Goal: Information Seeking & Learning: Find specific fact

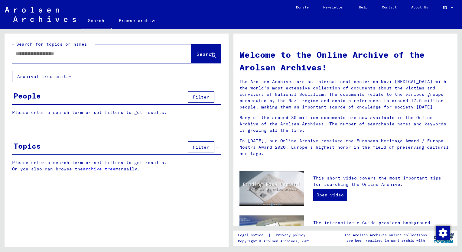
click at [51, 50] on div at bounding box center [92, 54] width 161 height 14
click at [67, 79] on button "Archival tree units" at bounding box center [44, 76] width 64 height 11
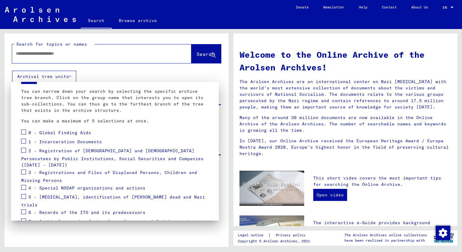
scroll to position [60, 0]
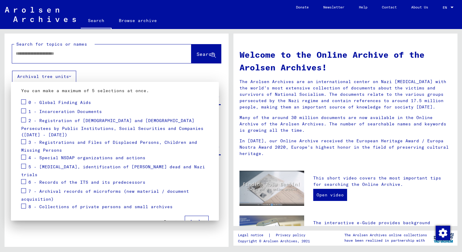
click at [191, 219] on span "Apply" at bounding box center [197, 221] width 14 height 5
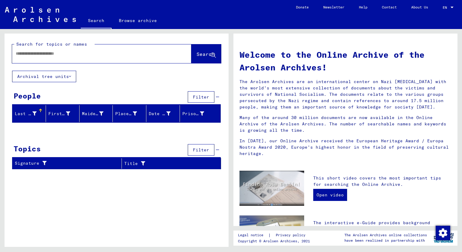
click at [51, 54] on input "text" at bounding box center [95, 54] width 158 height 6
type input "******"
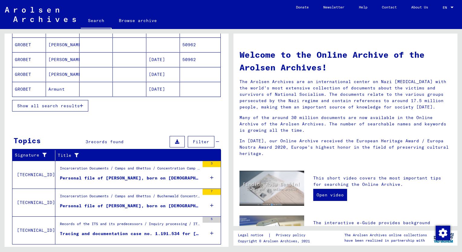
scroll to position [113, 0]
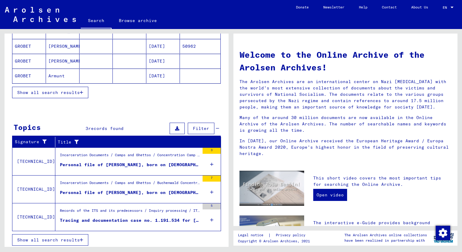
click at [115, 190] on div "Personal file of [PERSON_NAME], born on [DEMOGRAPHIC_DATA]" at bounding box center [130, 193] width 140 height 6
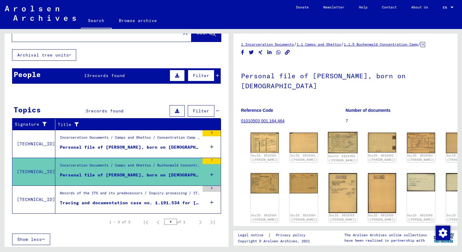
click at [328, 137] on img at bounding box center [343, 142] width 30 height 21
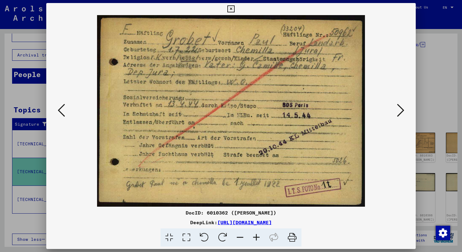
click at [403, 109] on icon at bounding box center [400, 110] width 7 height 15
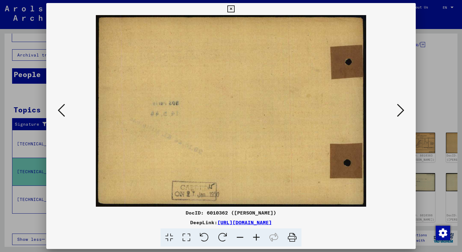
click at [403, 109] on icon at bounding box center [400, 110] width 7 height 15
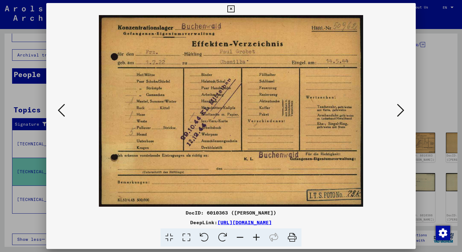
click at [400, 113] on icon at bounding box center [400, 110] width 7 height 15
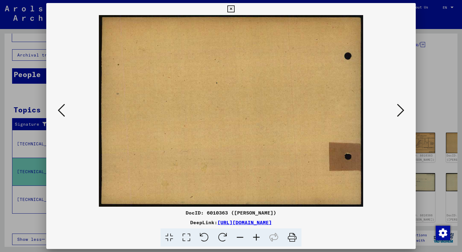
click at [400, 113] on icon at bounding box center [400, 110] width 7 height 15
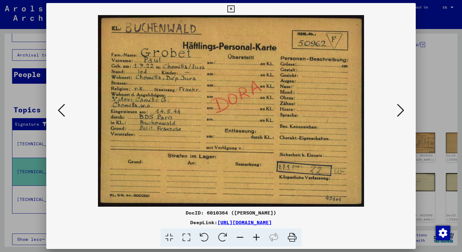
click at [400, 111] on icon at bounding box center [400, 110] width 7 height 15
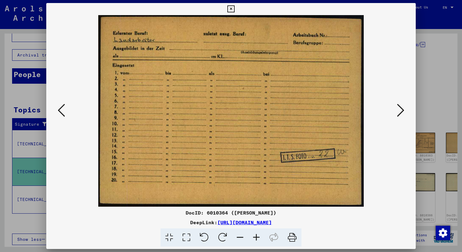
click at [400, 110] on icon at bounding box center [400, 110] width 7 height 15
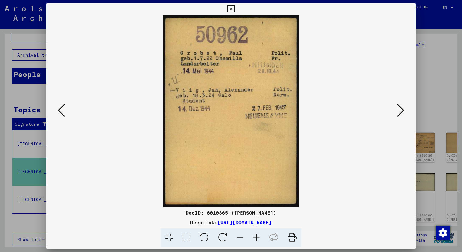
click at [397, 115] on icon at bounding box center [400, 110] width 7 height 15
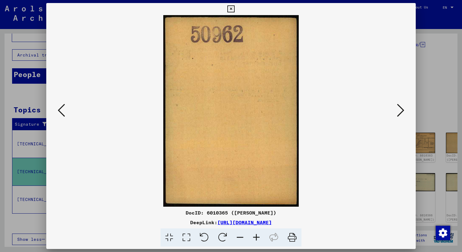
click at [397, 115] on icon at bounding box center [400, 110] width 7 height 15
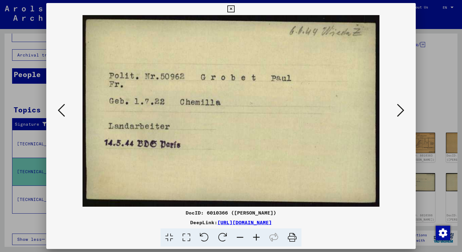
click at [397, 113] on button at bounding box center [400, 110] width 11 height 17
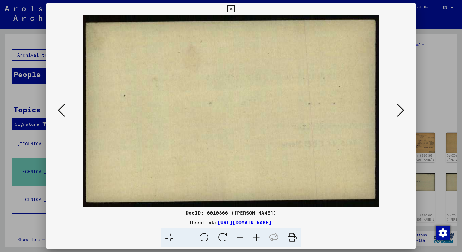
click at [397, 113] on button at bounding box center [400, 110] width 11 height 17
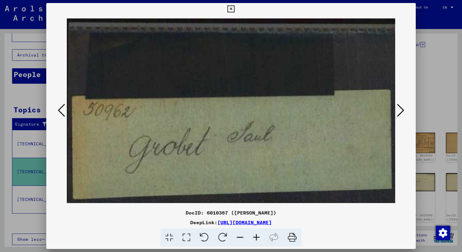
click at [397, 113] on button at bounding box center [400, 110] width 11 height 17
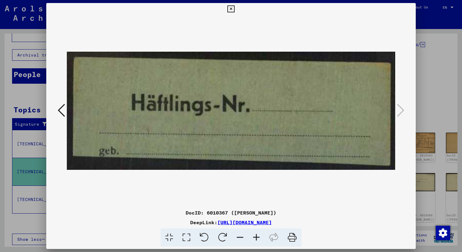
click at [231, 9] on icon at bounding box center [230, 8] width 7 height 7
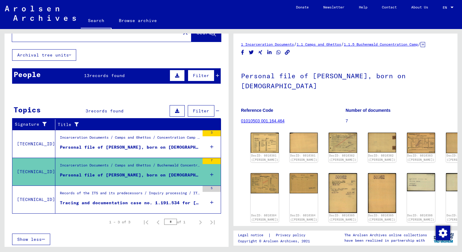
click at [140, 201] on div "Tracing and documentation case no. 1.191.534 for [PERSON_NAME] born [DEMOGRAPHI…" at bounding box center [130, 203] width 140 height 6
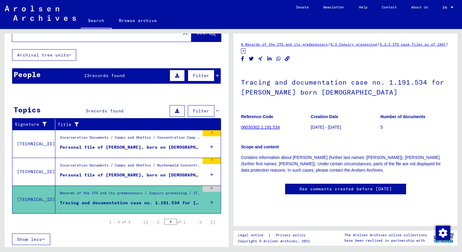
click at [270, 128] on link "06030302.1.191.534" at bounding box center [260, 127] width 39 height 5
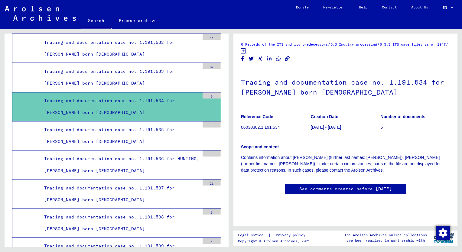
scroll to position [10757, 0]
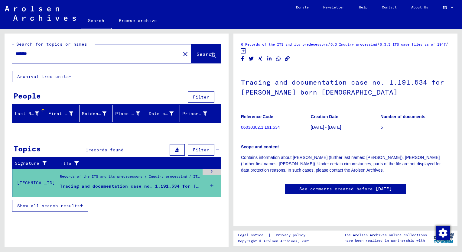
click at [0, 55] on html "Search Browse archive Donate Newsletter Help Contact About Us Search Browse arc…" at bounding box center [231, 126] width 462 height 252
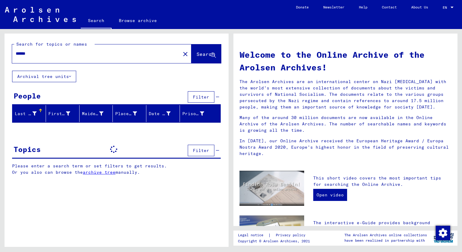
type input "******"
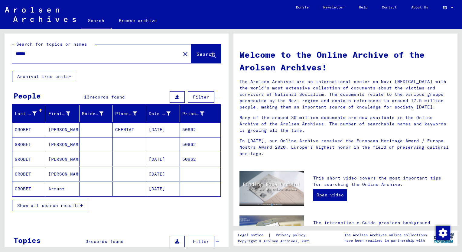
click at [24, 172] on mat-cell "GROBET" at bounding box center [29, 174] width 34 height 15
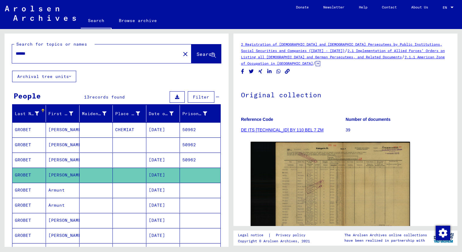
click at [25, 145] on mat-cell "GROBET" at bounding box center [29, 145] width 34 height 15
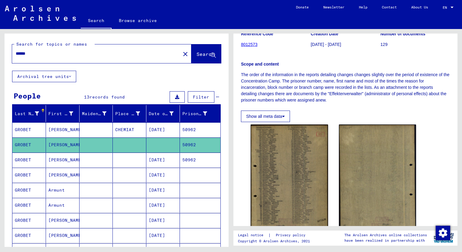
scroll to position [91, 0]
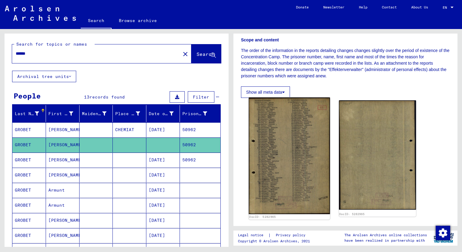
click at [296, 155] on img at bounding box center [289, 156] width 81 height 117
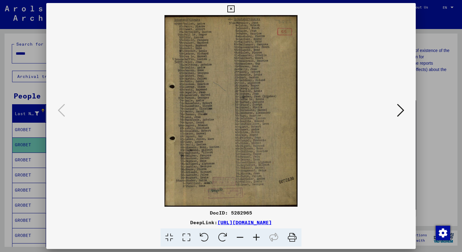
click at [242, 133] on img at bounding box center [231, 111] width 328 height 192
click at [255, 239] on icon at bounding box center [256, 238] width 16 height 18
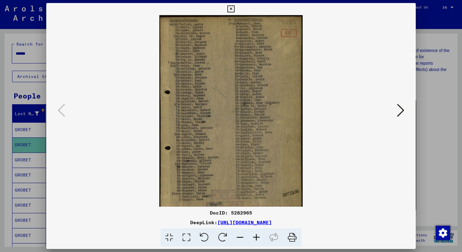
click at [255, 239] on icon at bounding box center [256, 238] width 16 height 18
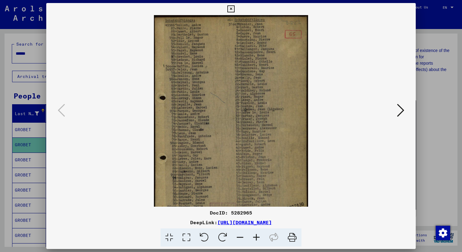
click at [255, 239] on icon at bounding box center [256, 238] width 16 height 18
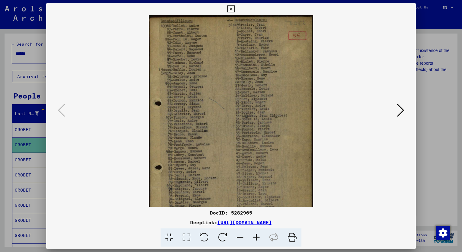
click at [255, 239] on icon at bounding box center [256, 238] width 16 height 18
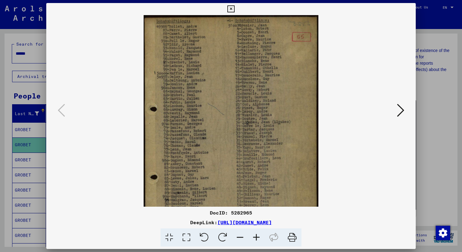
click at [255, 239] on icon at bounding box center [256, 238] width 16 height 18
click at [255, 238] on icon at bounding box center [256, 238] width 16 height 18
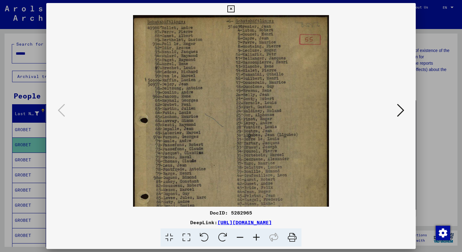
click at [255, 238] on icon at bounding box center [256, 238] width 16 height 18
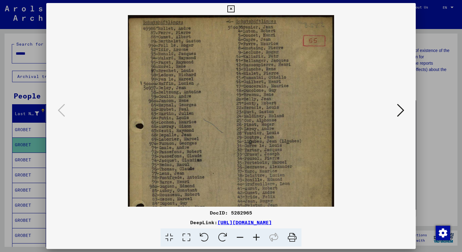
click at [395, 116] on viewer-one-image at bounding box center [231, 111] width 328 height 192
click at [400, 115] on icon at bounding box center [400, 110] width 7 height 15
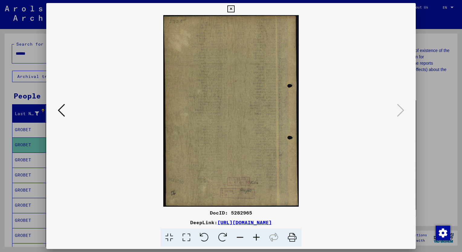
click at [60, 109] on icon at bounding box center [61, 110] width 7 height 15
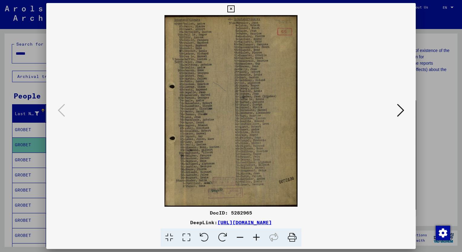
click at [232, 11] on icon at bounding box center [230, 8] width 7 height 7
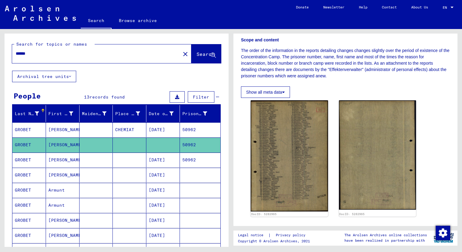
click at [28, 159] on mat-cell "GROBET" at bounding box center [29, 160] width 34 height 15
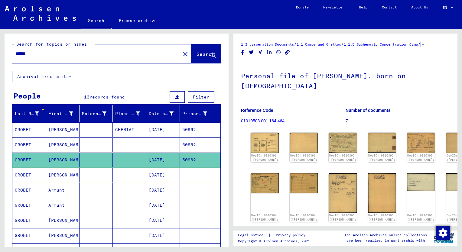
click at [24, 126] on mat-cell "GROBET" at bounding box center [29, 129] width 34 height 15
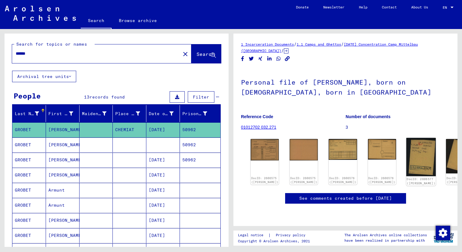
click at [406, 149] on img at bounding box center [421, 157] width 30 height 38
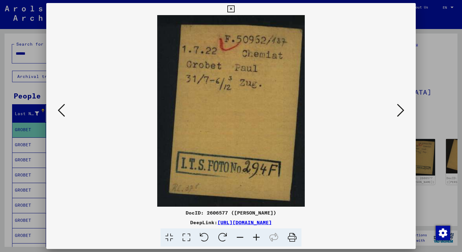
click at [231, 9] on icon at bounding box center [230, 8] width 7 height 7
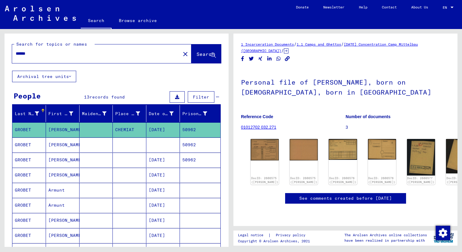
click at [28, 161] on mat-cell "GROBET" at bounding box center [29, 160] width 34 height 15
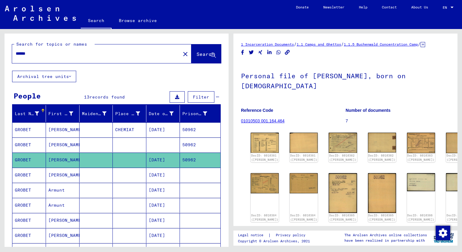
click at [26, 173] on mat-cell "GROBET" at bounding box center [29, 175] width 34 height 15
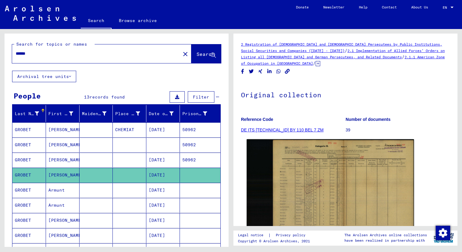
click at [307, 180] on img at bounding box center [330, 189] width 167 height 100
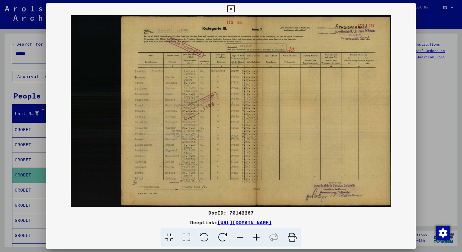
click at [187, 104] on img at bounding box center [231, 111] width 370 height 192
click at [260, 239] on icon at bounding box center [256, 238] width 16 height 18
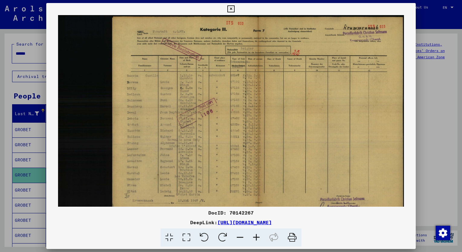
click at [260, 239] on icon at bounding box center [256, 238] width 16 height 18
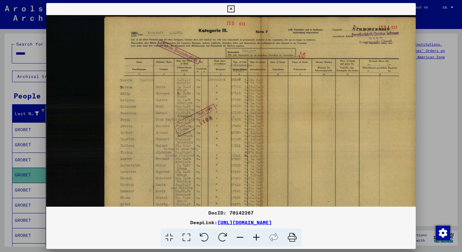
click at [260, 239] on icon at bounding box center [256, 238] width 16 height 18
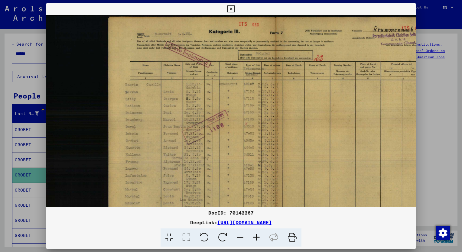
click at [260, 239] on icon at bounding box center [256, 238] width 16 height 18
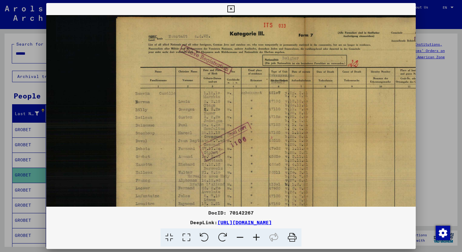
click at [242, 239] on icon at bounding box center [240, 238] width 16 height 18
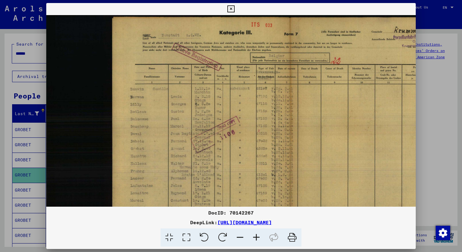
click at [243, 235] on icon at bounding box center [240, 238] width 16 height 18
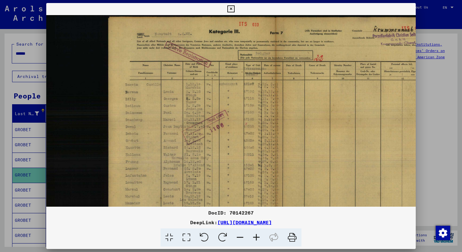
click at [240, 236] on icon at bounding box center [240, 238] width 16 height 18
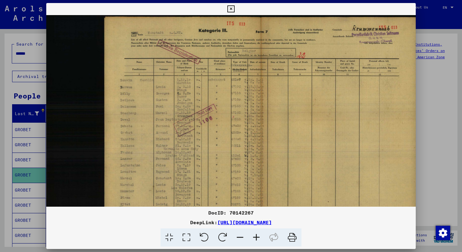
click at [256, 239] on icon at bounding box center [256, 238] width 16 height 18
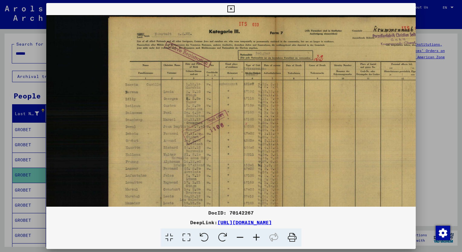
click at [256, 239] on icon at bounding box center [256, 238] width 16 height 18
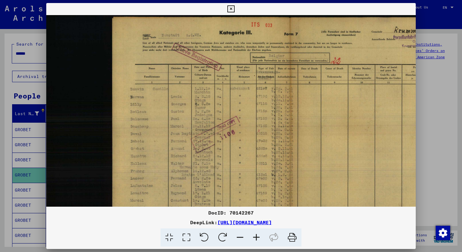
click at [256, 239] on icon at bounding box center [256, 238] width 16 height 18
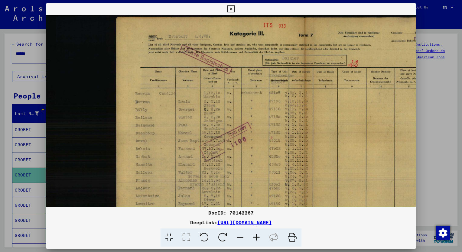
click at [256, 239] on icon at bounding box center [256, 238] width 16 height 18
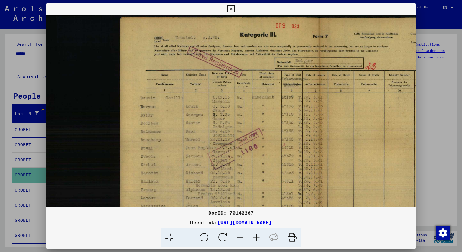
click at [256, 239] on icon at bounding box center [256, 238] width 16 height 18
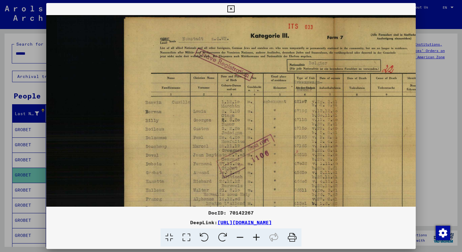
click at [256, 239] on icon at bounding box center [256, 238] width 16 height 18
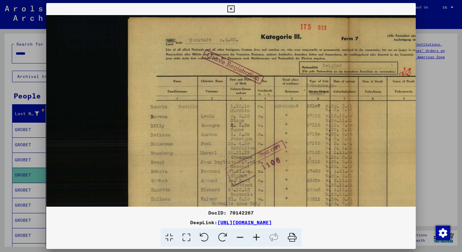
click at [232, 10] on icon at bounding box center [230, 8] width 7 height 7
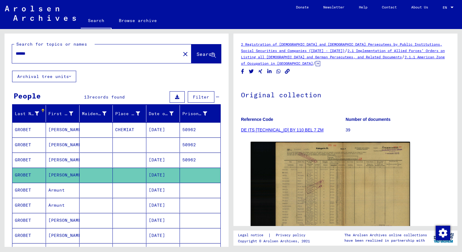
click at [24, 190] on mat-cell "GROBET" at bounding box center [29, 190] width 34 height 15
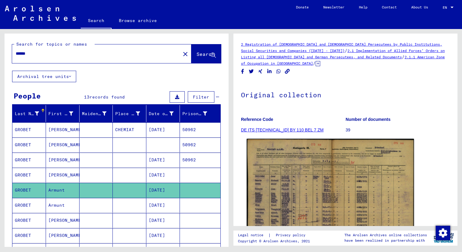
scroll to position [60, 0]
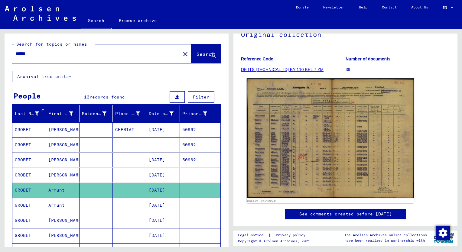
click at [289, 145] on img at bounding box center [330, 138] width 167 height 120
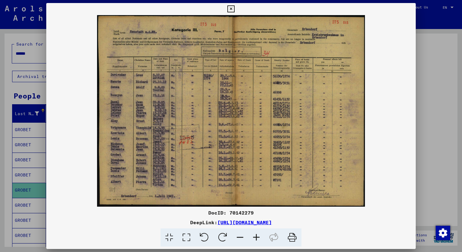
click at [289, 145] on img at bounding box center [231, 111] width 370 height 192
click at [255, 238] on icon at bounding box center [256, 238] width 16 height 18
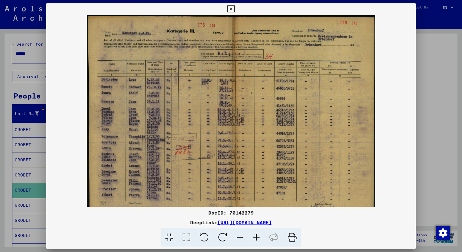
click at [256, 237] on icon at bounding box center [256, 238] width 16 height 18
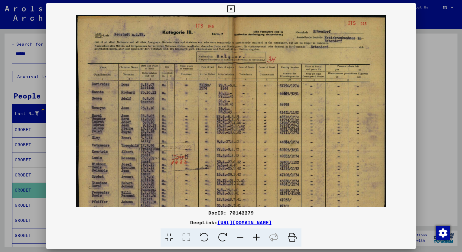
click at [256, 237] on icon at bounding box center [256, 238] width 16 height 18
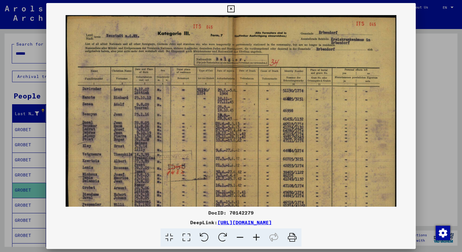
click at [256, 237] on icon at bounding box center [256, 238] width 16 height 18
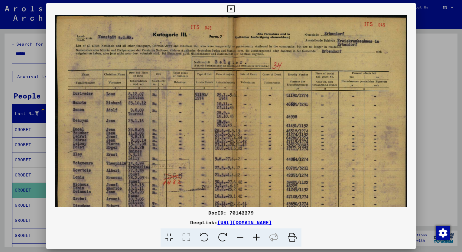
scroll to position [0, 0]
drag, startPoint x: 160, startPoint y: 152, endPoint x: 190, endPoint y: 152, distance: 29.9
click at [190, 152] on img at bounding box center [231, 141] width 352 height 252
click at [229, 9] on icon at bounding box center [230, 8] width 7 height 7
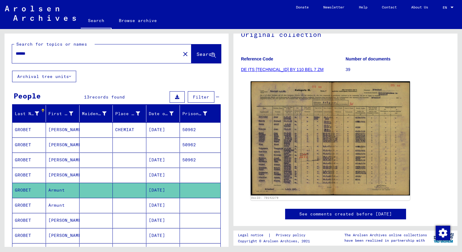
click at [27, 204] on mat-cell "GROBET" at bounding box center [29, 205] width 34 height 15
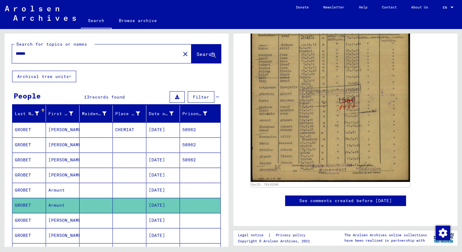
scroll to position [157, 0]
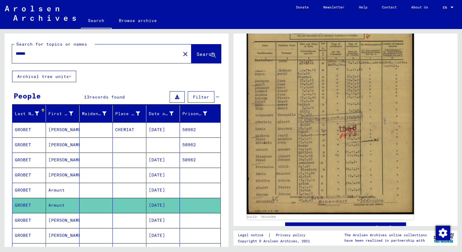
click at [299, 122] on img at bounding box center [330, 97] width 167 height 236
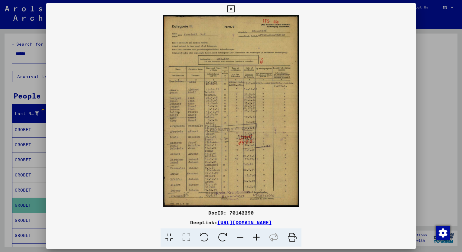
click at [257, 238] on icon at bounding box center [256, 238] width 16 height 18
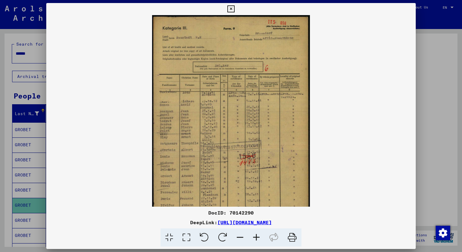
click at [257, 238] on icon at bounding box center [256, 238] width 16 height 18
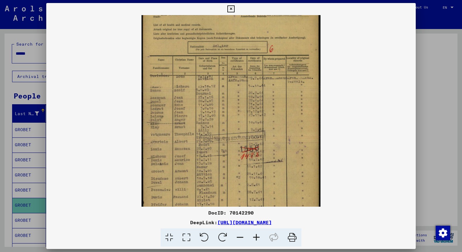
scroll to position [60, 0]
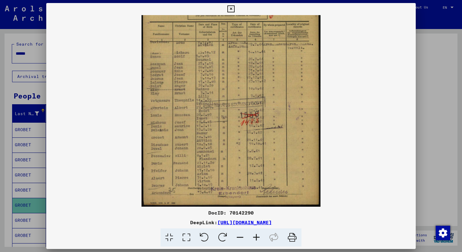
drag, startPoint x: 203, startPoint y: 146, endPoint x: 214, endPoint y: 67, distance: 79.4
click at [214, 67] on img at bounding box center [231, 81] width 179 height 252
drag, startPoint x: 281, startPoint y: 44, endPoint x: 283, endPoint y: 31, distance: 13.8
click at [283, 31] on img at bounding box center [231, 81] width 179 height 252
click at [232, 10] on icon at bounding box center [230, 8] width 7 height 7
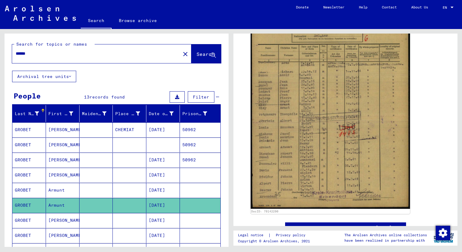
click at [30, 218] on icon at bounding box center [25, 228] width 15 height 24
click at [24, 221] on icon at bounding box center [25, 228] width 15 height 24
click at [24, 235] on icon at bounding box center [25, 228] width 15 height 24
click at [27, 185] on mat-cell "GROBET" at bounding box center [29, 190] width 34 height 15
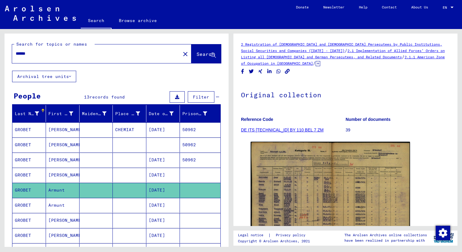
click at [22, 201] on mat-cell "GROBET" at bounding box center [29, 205] width 34 height 15
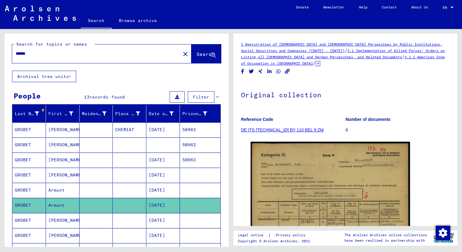
click at [28, 220] on icon at bounding box center [25, 228] width 15 height 24
click at [25, 235] on icon at bounding box center [25, 228] width 15 height 24
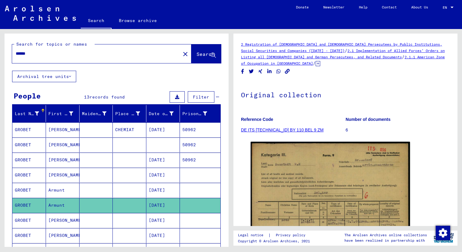
scroll to position [91, 0]
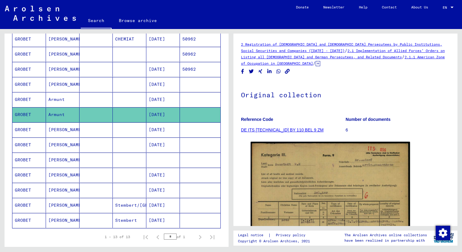
click at [25, 130] on mat-cell "GROBET" at bounding box center [29, 129] width 34 height 15
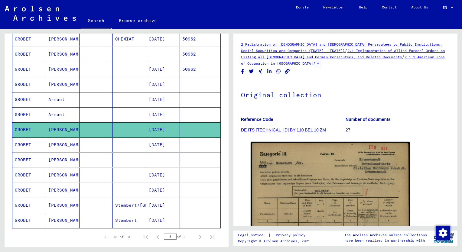
click at [22, 140] on mat-cell "GROBET" at bounding box center [29, 145] width 34 height 15
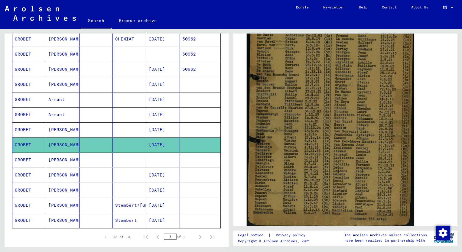
scroll to position [242, 0]
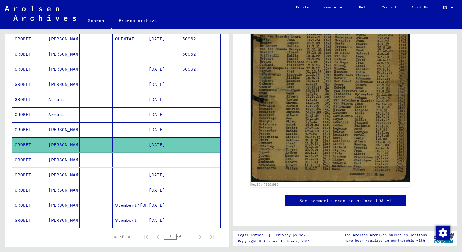
click at [21, 159] on mat-cell "GROBET" at bounding box center [29, 160] width 34 height 15
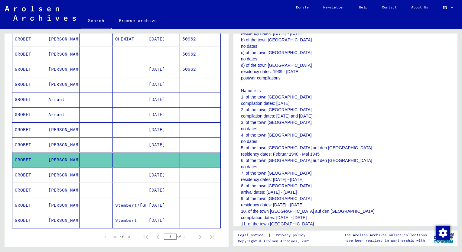
scroll to position [333, 0]
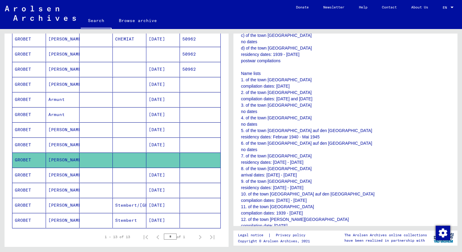
click at [28, 174] on mat-cell "GROBET" at bounding box center [29, 175] width 34 height 15
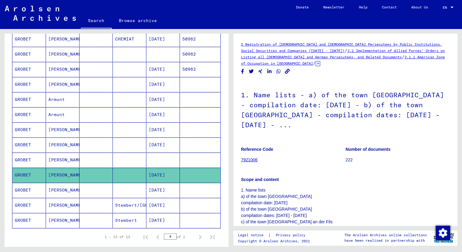
click at [30, 188] on mat-cell "GROBET" at bounding box center [29, 190] width 34 height 15
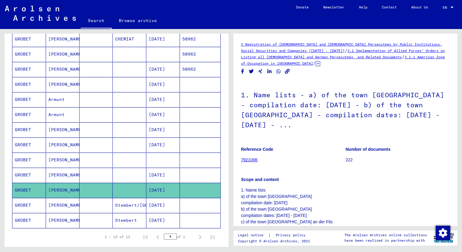
click at [20, 206] on mat-cell "GROBET" at bounding box center [29, 205] width 34 height 15
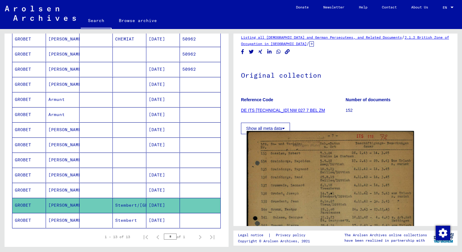
scroll to position [30, 0]
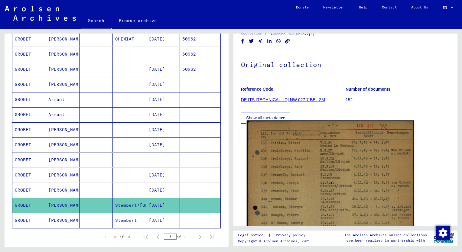
click at [310, 168] on img at bounding box center [330, 236] width 167 height 231
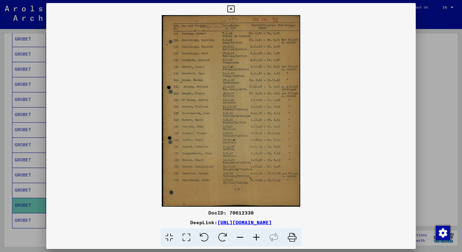
click at [260, 237] on icon at bounding box center [256, 238] width 16 height 18
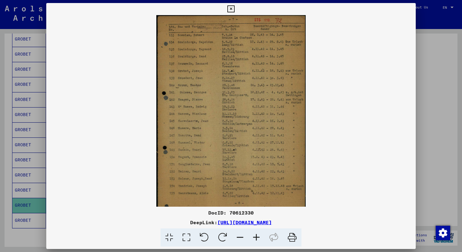
click at [260, 237] on icon at bounding box center [256, 238] width 16 height 18
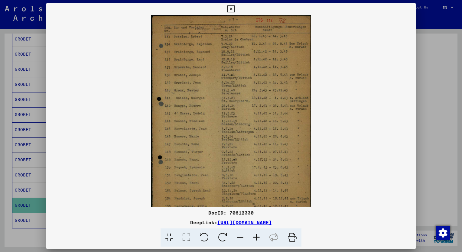
click at [260, 237] on icon at bounding box center [256, 238] width 16 height 18
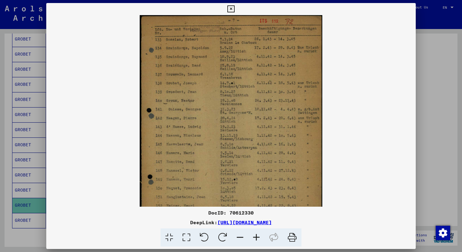
click at [260, 237] on icon at bounding box center [256, 238] width 16 height 18
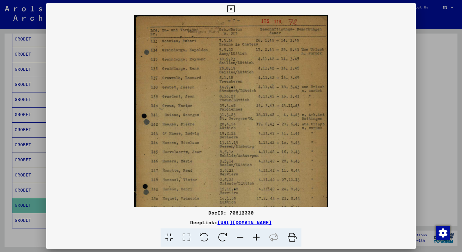
click at [260, 237] on icon at bounding box center [256, 238] width 16 height 18
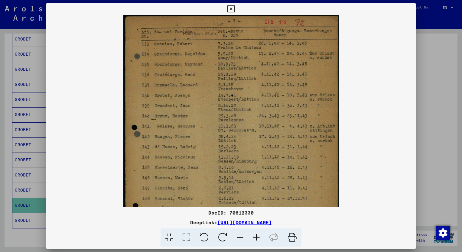
click at [260, 237] on icon at bounding box center [256, 238] width 16 height 18
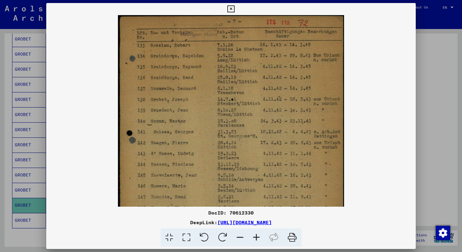
click at [260, 237] on icon at bounding box center [256, 238] width 16 height 18
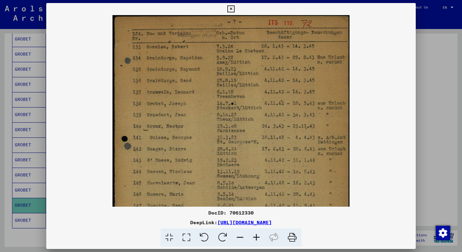
click at [232, 11] on icon at bounding box center [230, 8] width 7 height 7
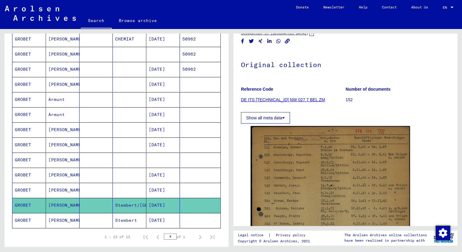
click at [30, 219] on icon at bounding box center [25, 228] width 15 height 24
click at [25, 220] on icon at bounding box center [25, 228] width 15 height 24
click at [21, 217] on icon at bounding box center [25, 228] width 15 height 24
click at [120, 215] on mat-cell "Stembert" at bounding box center [130, 220] width 34 height 15
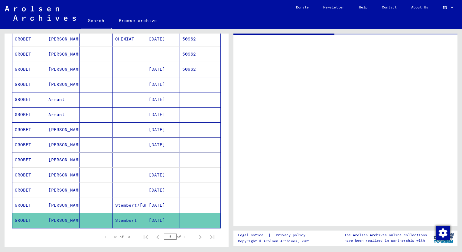
click at [120, 215] on mat-cell "Stembert" at bounding box center [130, 220] width 34 height 15
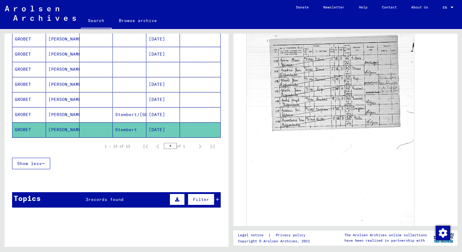
scroll to position [151, 0]
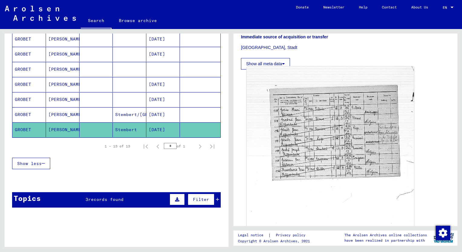
click at [309, 139] on img at bounding box center [330, 180] width 167 height 227
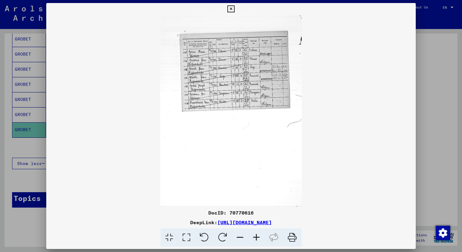
click at [255, 239] on icon at bounding box center [256, 238] width 16 height 18
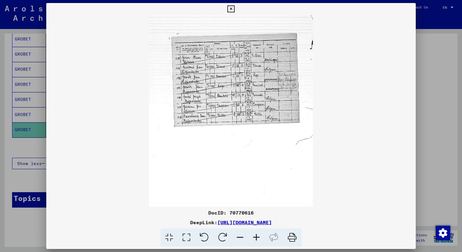
click at [255, 239] on icon at bounding box center [256, 238] width 16 height 18
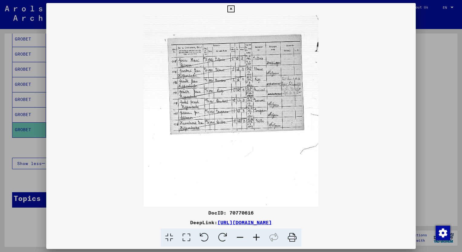
click at [255, 239] on icon at bounding box center [256, 238] width 16 height 18
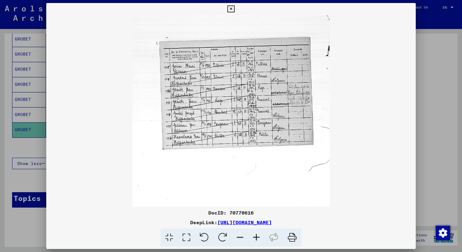
click at [255, 239] on icon at bounding box center [256, 238] width 16 height 18
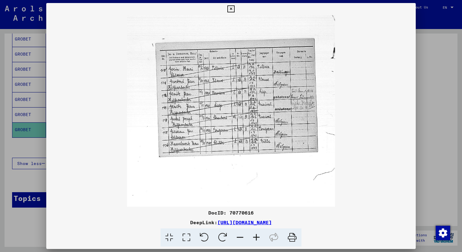
click at [255, 239] on icon at bounding box center [256, 238] width 16 height 18
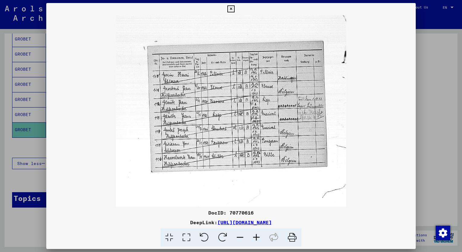
click at [255, 239] on icon at bounding box center [256, 238] width 16 height 18
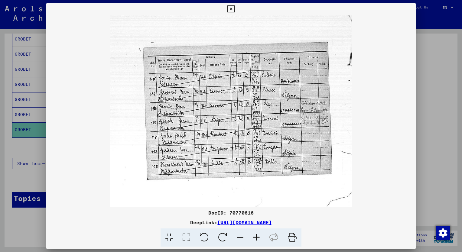
click at [255, 239] on icon at bounding box center [256, 238] width 16 height 18
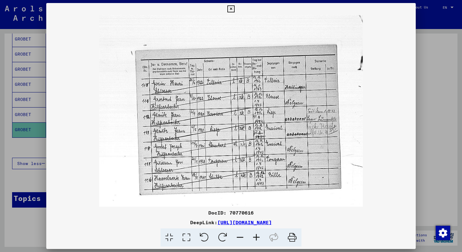
click at [231, 12] on icon at bounding box center [230, 8] width 7 height 7
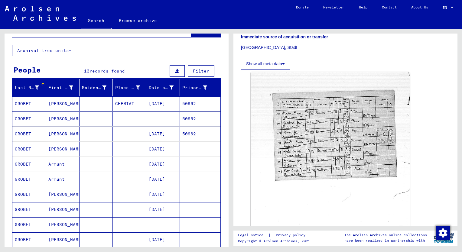
scroll to position [0, 0]
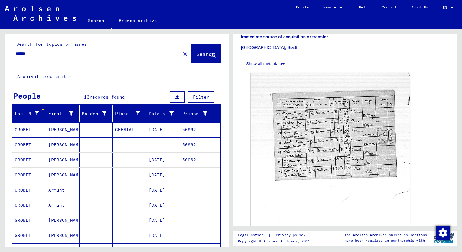
click at [72, 77] on button "Archival tree units" at bounding box center [44, 76] width 64 height 11
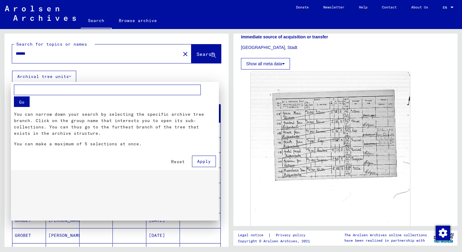
scroll to position [44, 0]
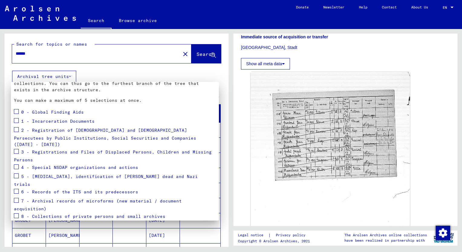
click at [35, 112] on span "0 - Global Finding Aids" at bounding box center [52, 111] width 63 height 5
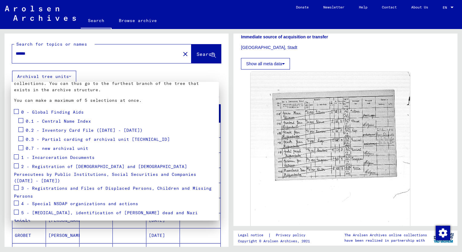
click at [17, 112] on span at bounding box center [16, 111] width 5 height 5
click at [15, 161] on mat-checkbox at bounding box center [16, 157] width 5 height 9
click at [16, 156] on span at bounding box center [16, 157] width 5 height 5
click at [17, 166] on span at bounding box center [16, 166] width 5 height 5
click at [16, 185] on span at bounding box center [16, 187] width 5 height 5
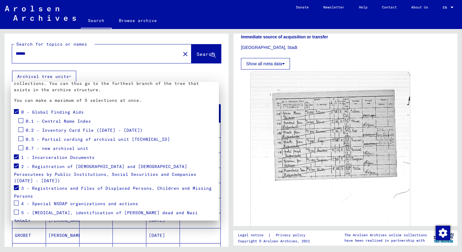
click at [17, 200] on label at bounding box center [16, 203] width 5 height 6
click at [15, 210] on span at bounding box center [16, 212] width 5 height 5
click at [16, 201] on span at bounding box center [16, 203] width 5 height 5
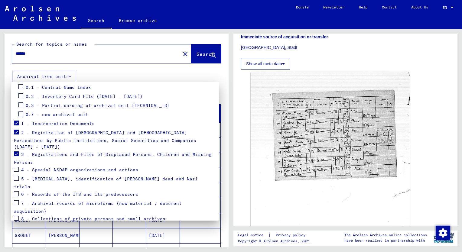
scroll to position [80, 0]
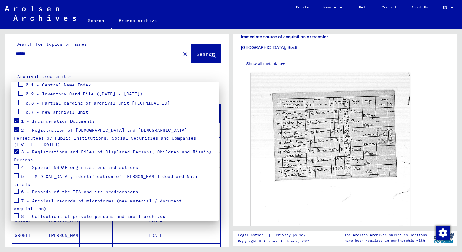
click at [203, 229] on span "Apply" at bounding box center [204, 231] width 14 height 5
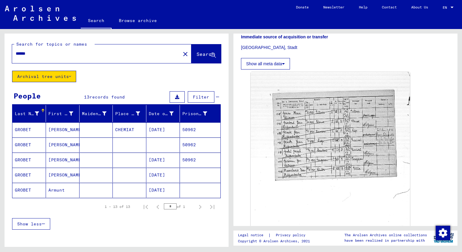
click at [68, 78] on button "Archival tree units" at bounding box center [44, 76] width 64 height 11
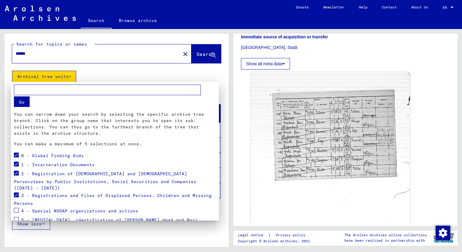
click at [13, 155] on mat-card "Go You can narrow down your search by selecting the specific archive tree branc…" at bounding box center [115, 183] width 208 height 202
click at [16, 154] on span at bounding box center [16, 155] width 5 height 5
click at [18, 165] on span at bounding box center [16, 164] width 5 height 5
click at [18, 171] on span at bounding box center [16, 173] width 5 height 5
click at [18, 193] on span at bounding box center [16, 195] width 5 height 5
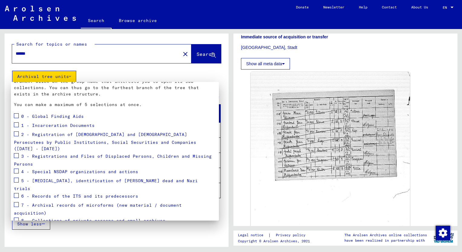
scroll to position [44, 0]
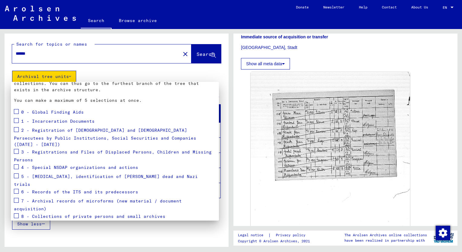
click at [16, 165] on span at bounding box center [16, 167] width 5 height 5
click at [18, 174] on span at bounding box center [16, 176] width 5 height 5
click at [16, 189] on span at bounding box center [16, 191] width 5 height 5
drag, startPoint x: 17, startPoint y: 185, endPoint x: 17, endPoint y: 189, distance: 3.9
click at [17, 198] on span at bounding box center [16, 200] width 5 height 5
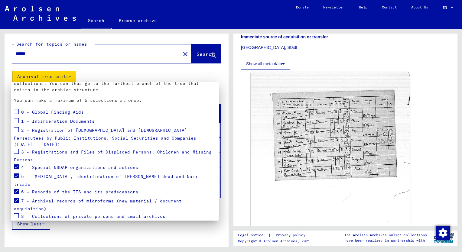
click at [17, 213] on span at bounding box center [16, 215] width 5 height 5
click at [193, 226] on button "Apply" at bounding box center [204, 231] width 24 height 11
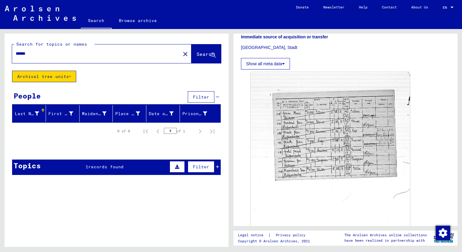
click at [142, 21] on link "Browse archive" at bounding box center [138, 20] width 53 height 15
